Goal: Transaction & Acquisition: Purchase product/service

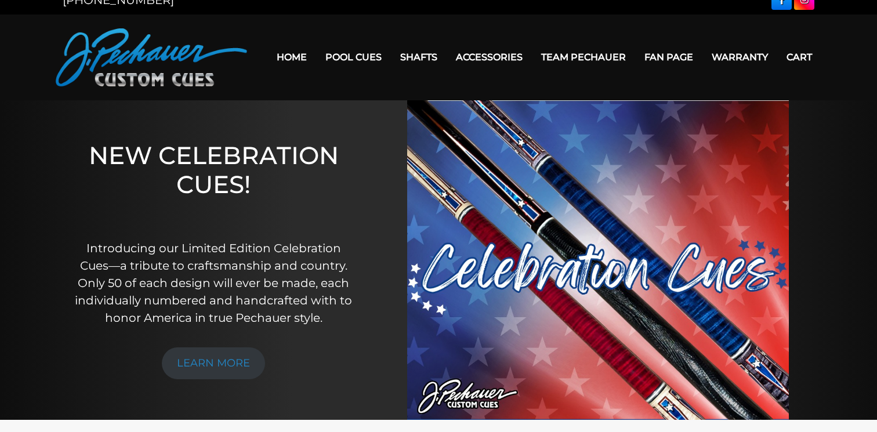
scroll to position [21, 0]
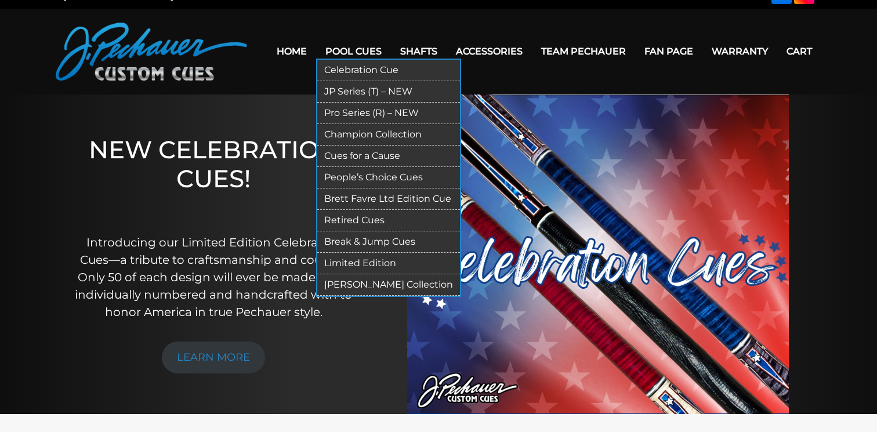
click at [344, 242] on link "Break & Jump Cues" at bounding box center [388, 241] width 143 height 21
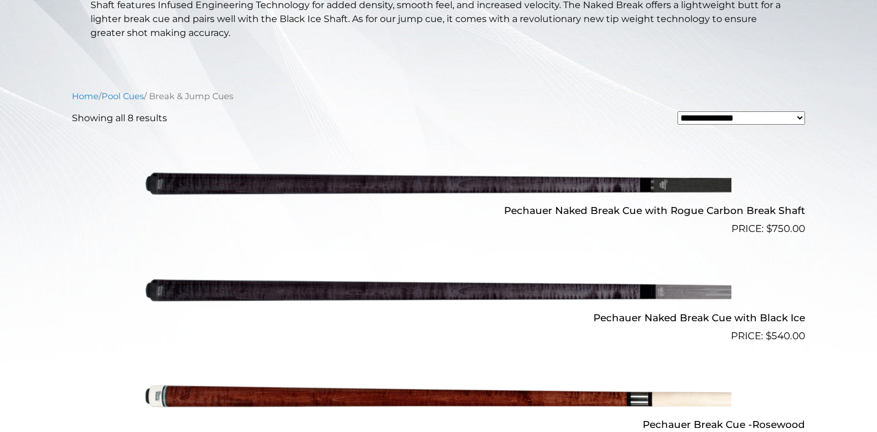
scroll to position [328, 0]
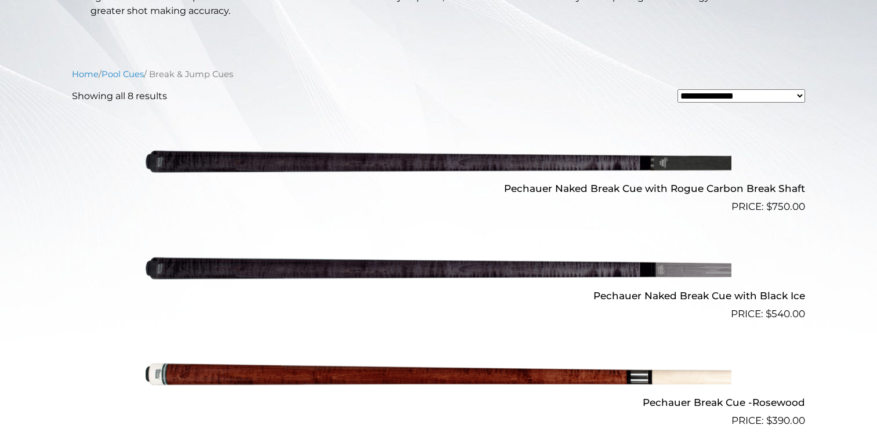
click at [368, 162] on img at bounding box center [439, 160] width 586 height 97
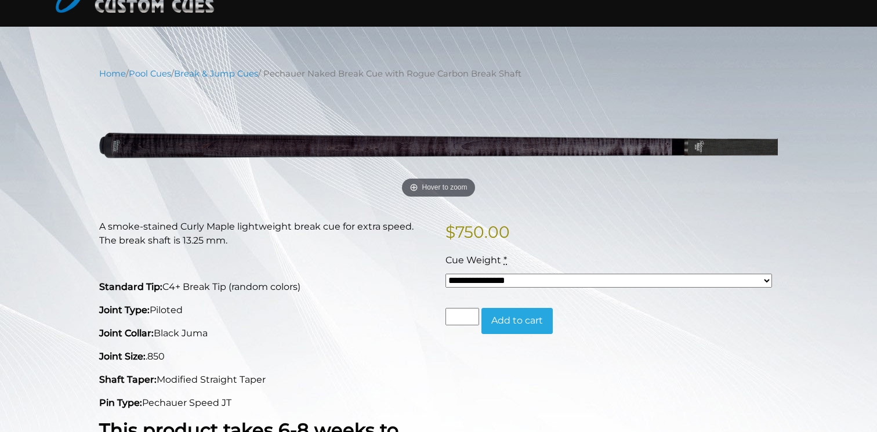
scroll to position [119, 0]
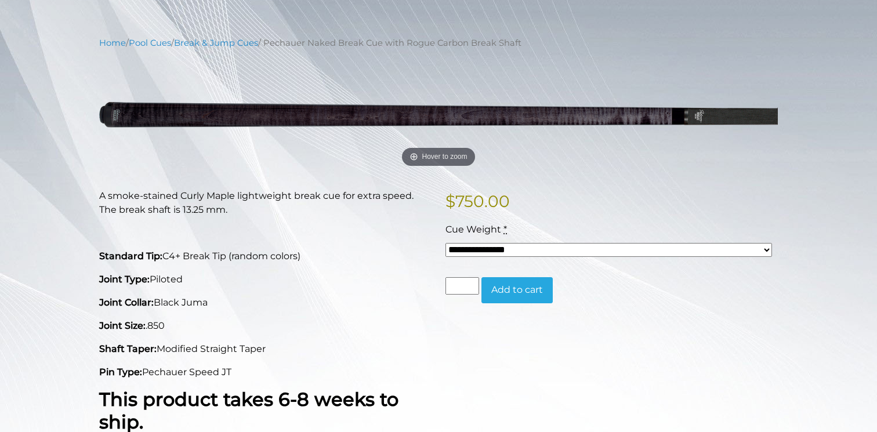
click at [471, 248] on select "**********" at bounding box center [608, 250] width 326 height 14
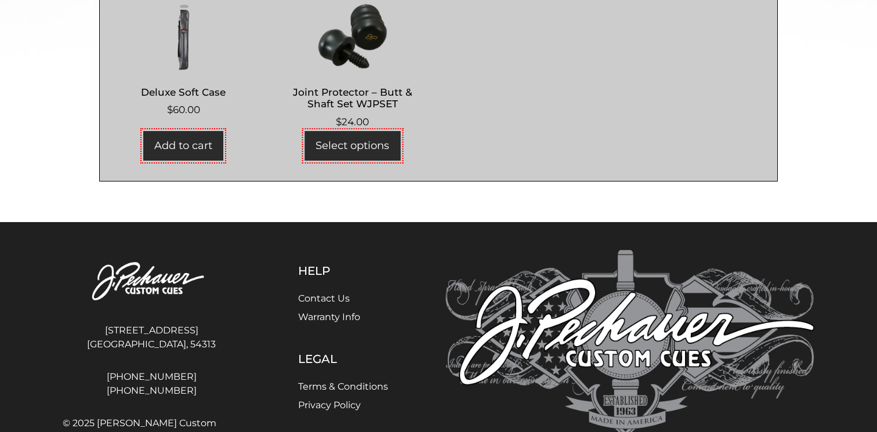
scroll to position [666, 0]
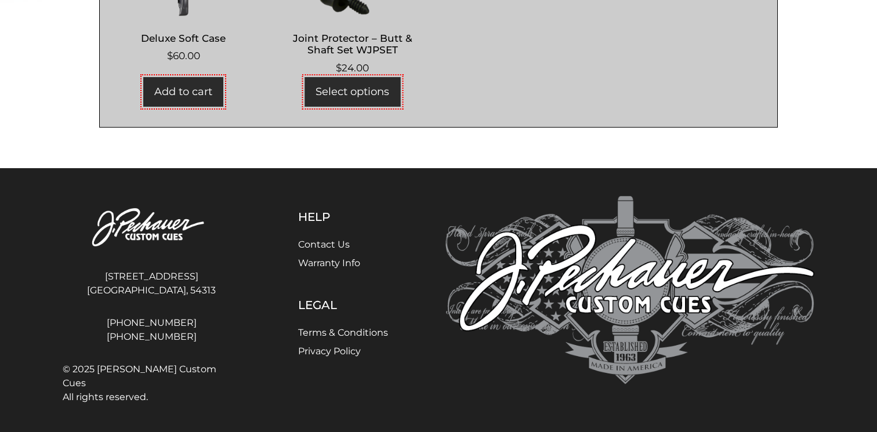
click at [286, 264] on div "Help Contact Us Warranty Info Legal Terms & Conditions Privacy Policy" at bounding box center [342, 302] width 191 height 213
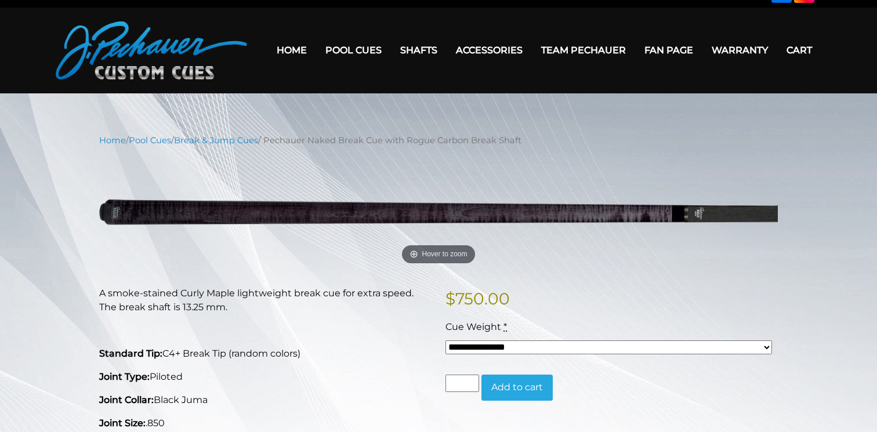
scroll to position [0, 0]
